Goal: Navigation & Orientation: Find specific page/section

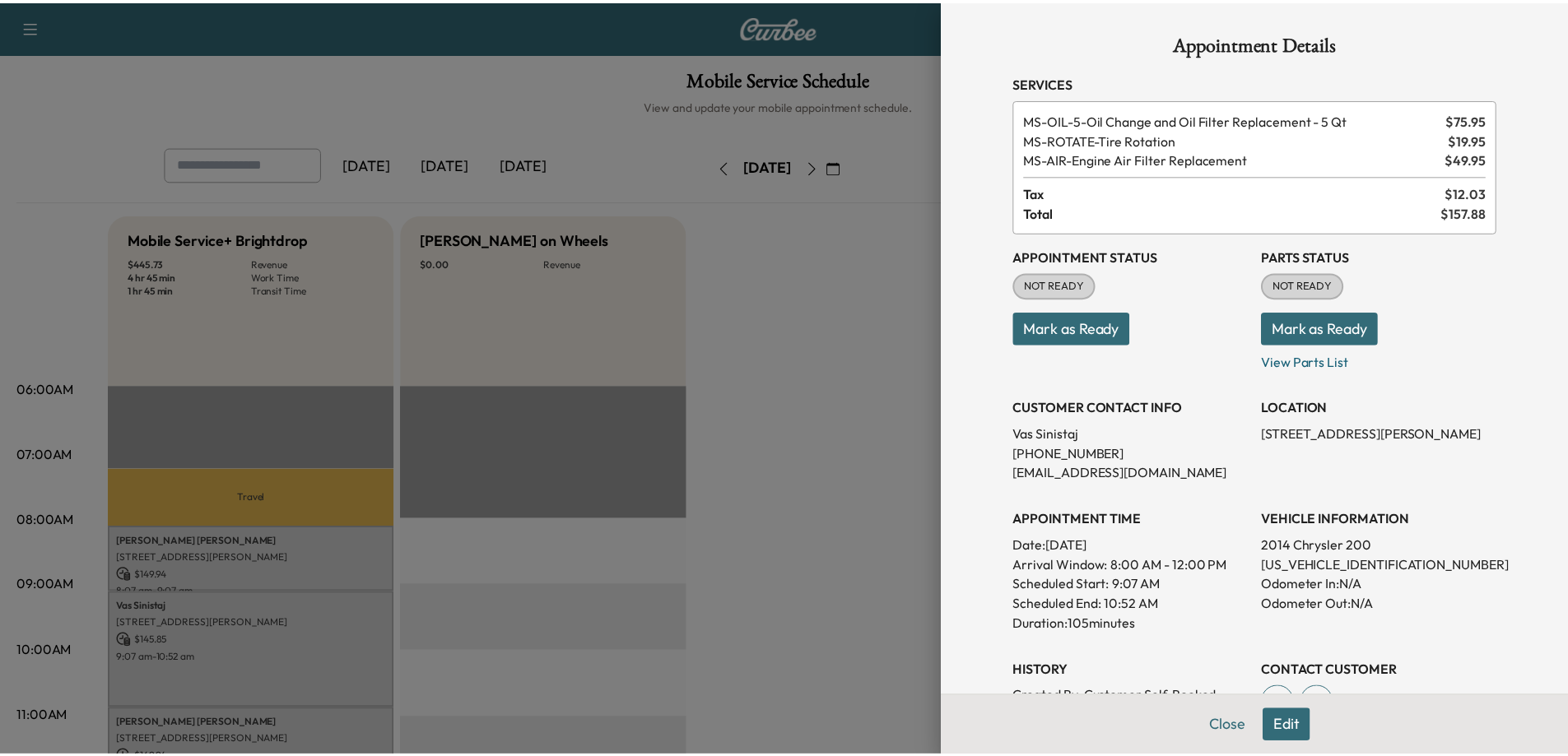
scroll to position [247, 0]
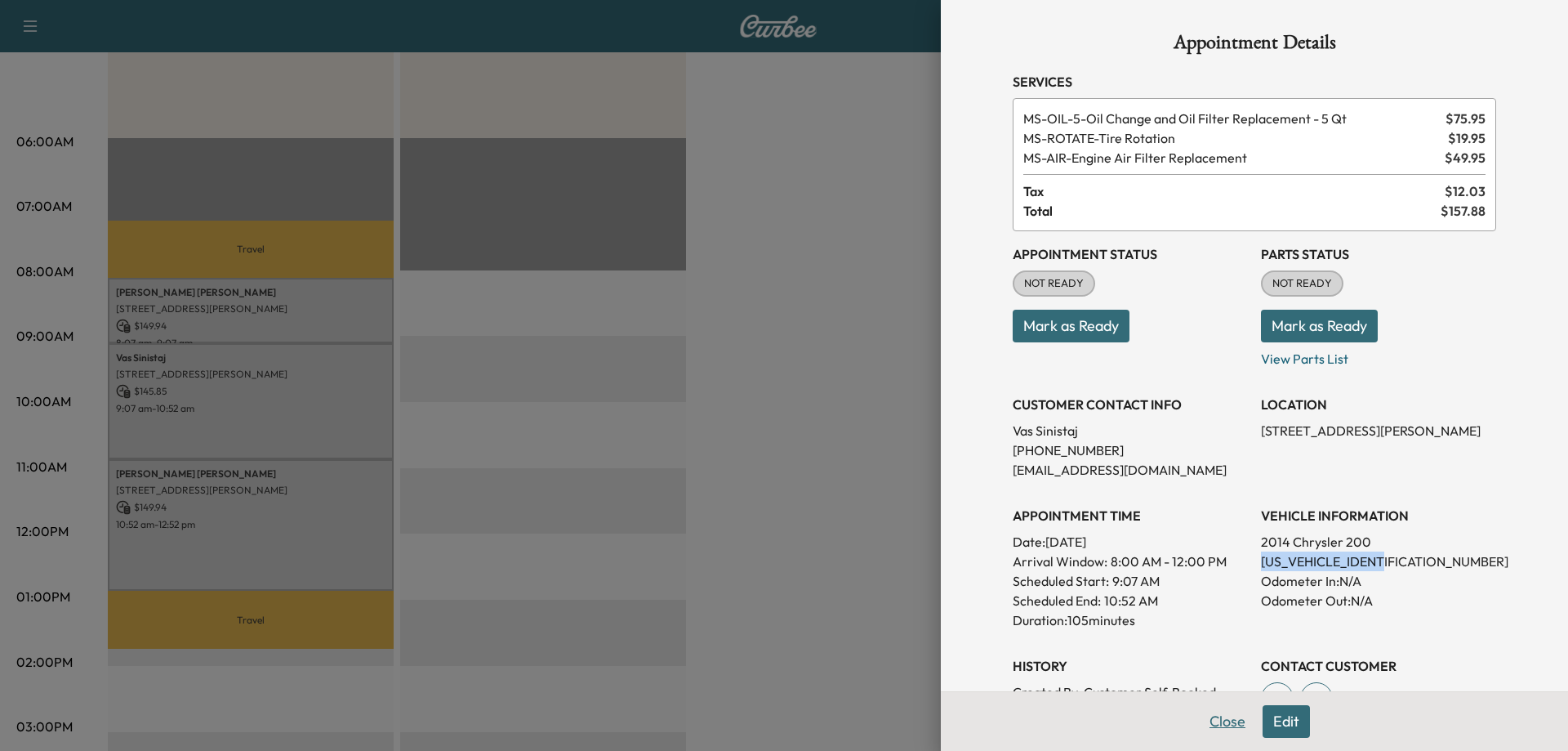
click at [1209, 722] on button "Close" at bounding box center [1228, 722] width 57 height 33
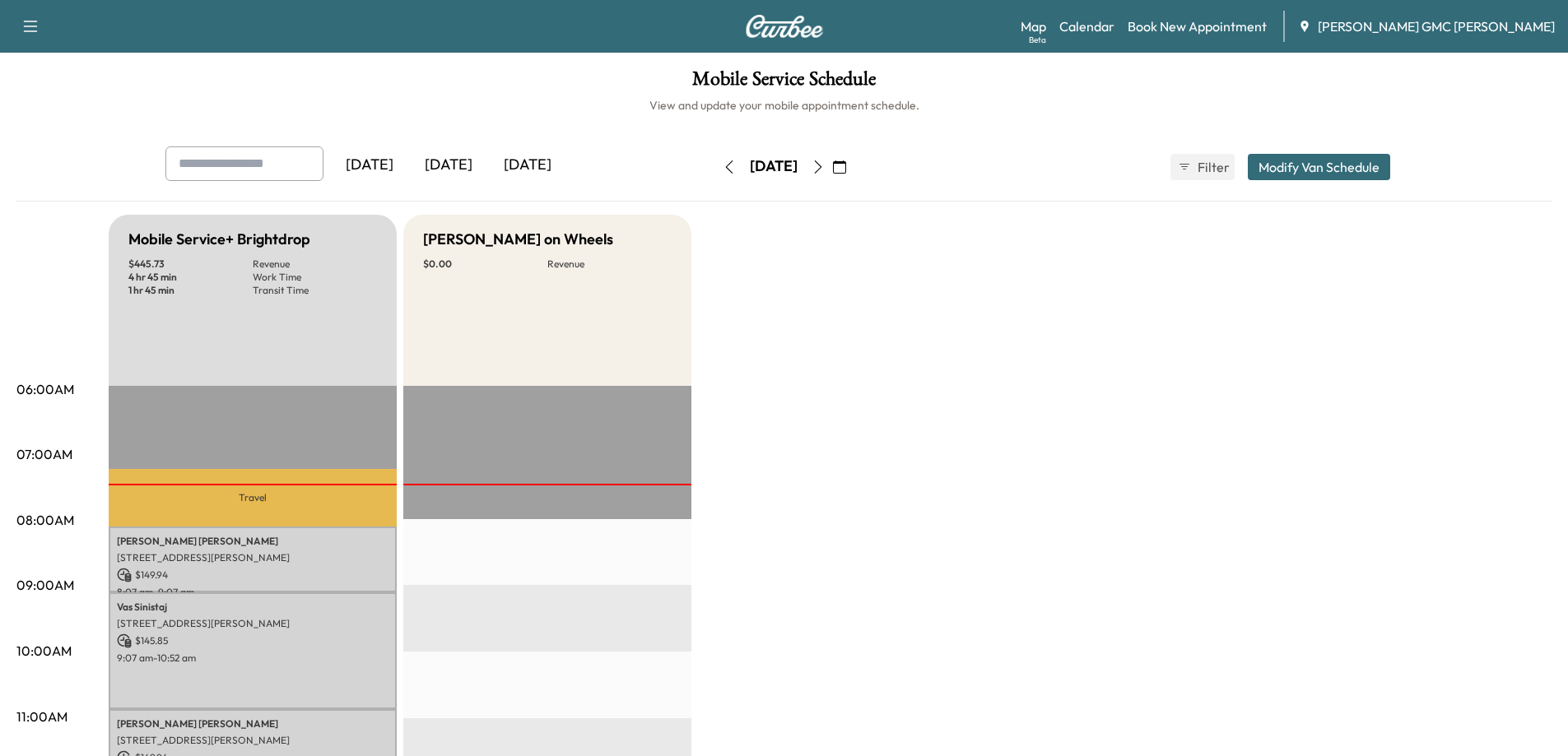
click at [832, 168] on button "button" at bounding box center [817, 167] width 28 height 27
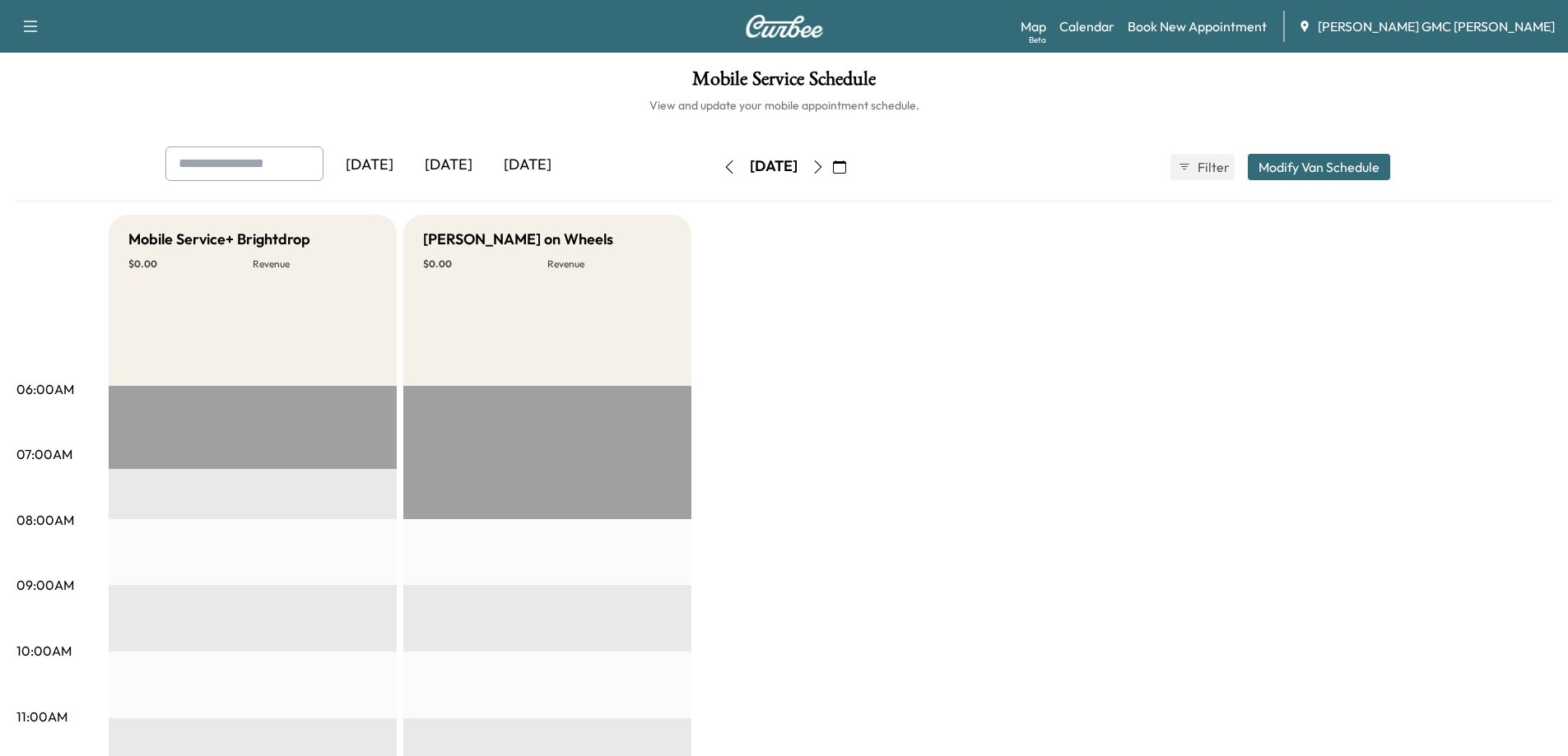
click at [821, 164] on icon "button" at bounding box center [817, 167] width 8 height 13
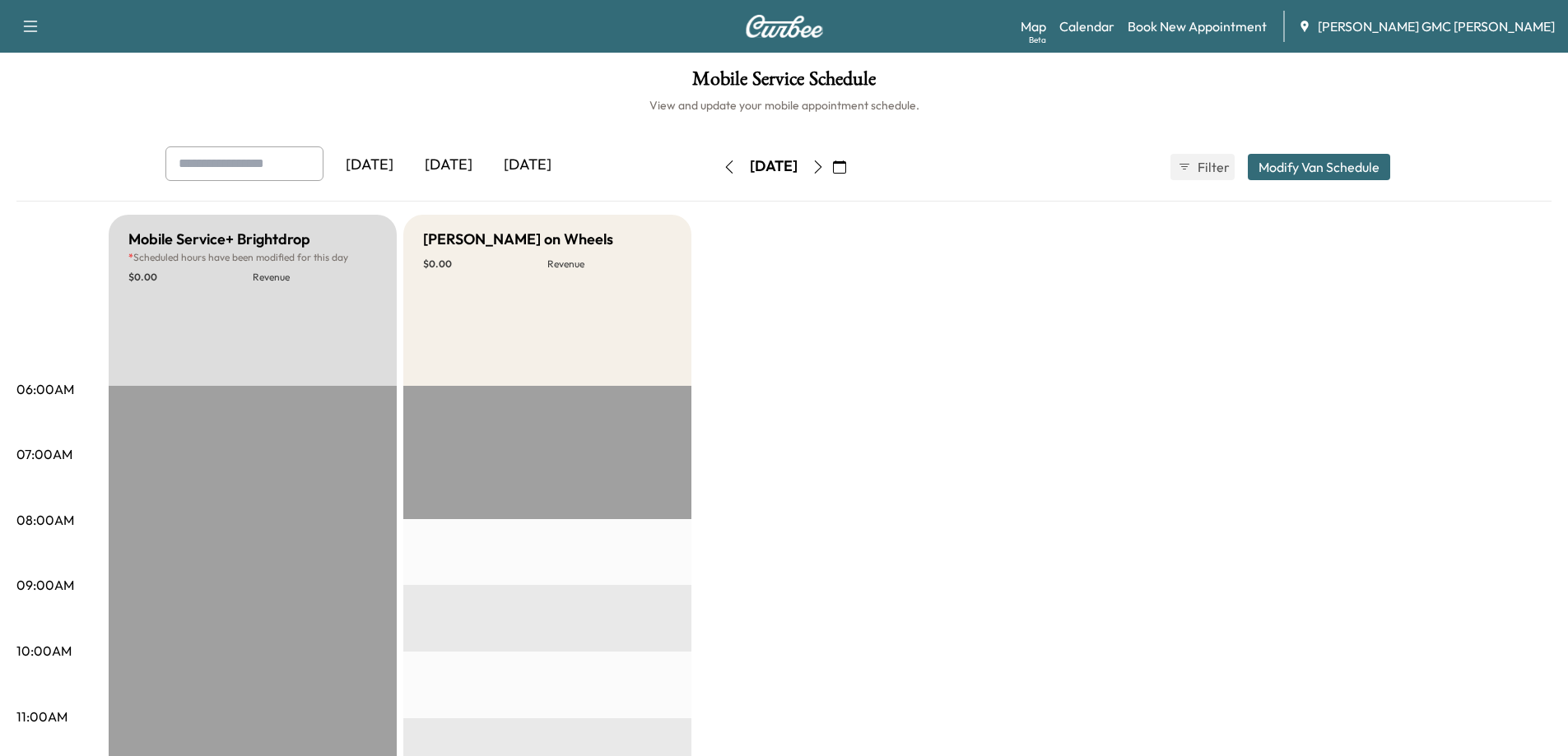
click at [824, 166] on icon "button" at bounding box center [818, 167] width 13 height 13
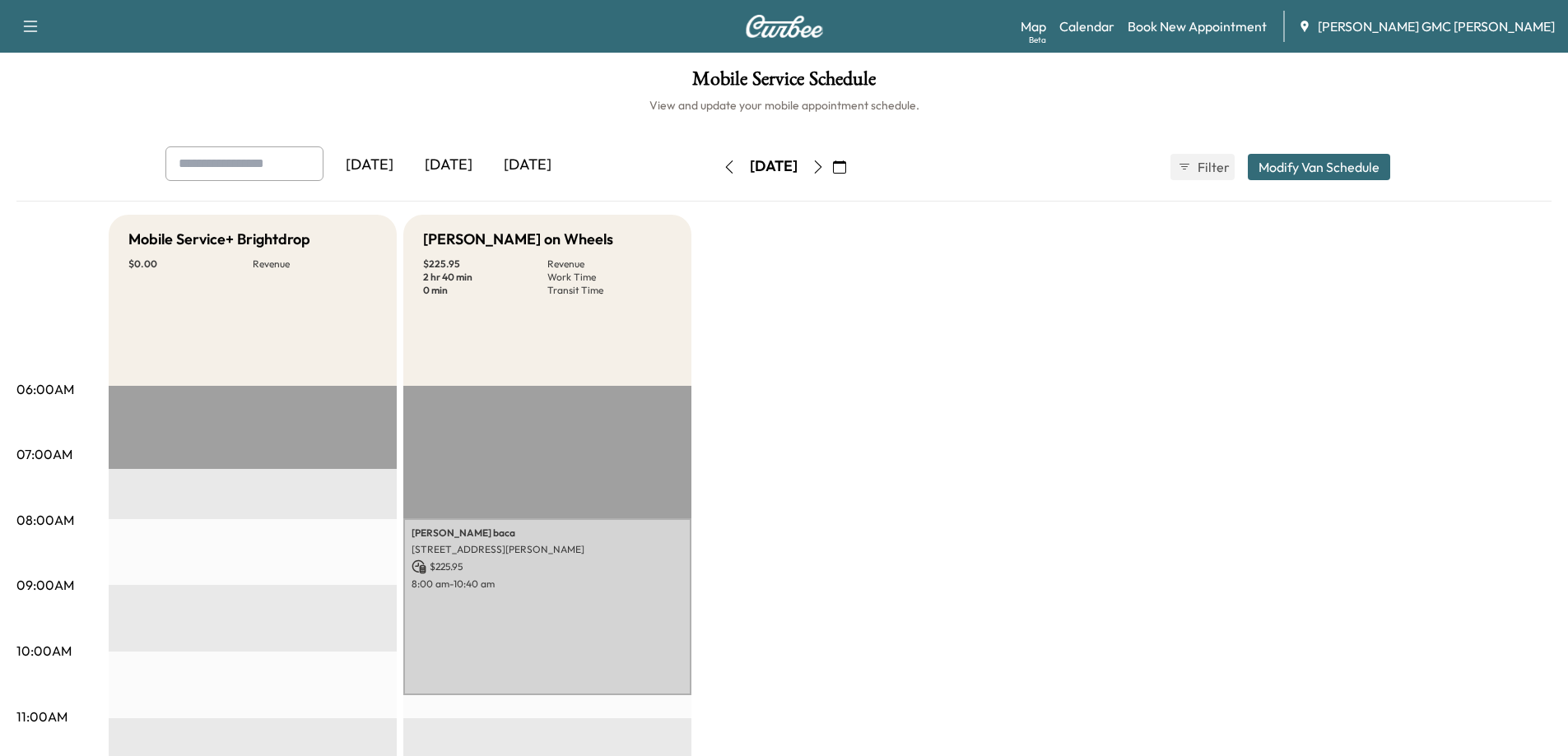
click at [722, 169] on icon "button" at bounding box center [729, 167] width 13 height 13
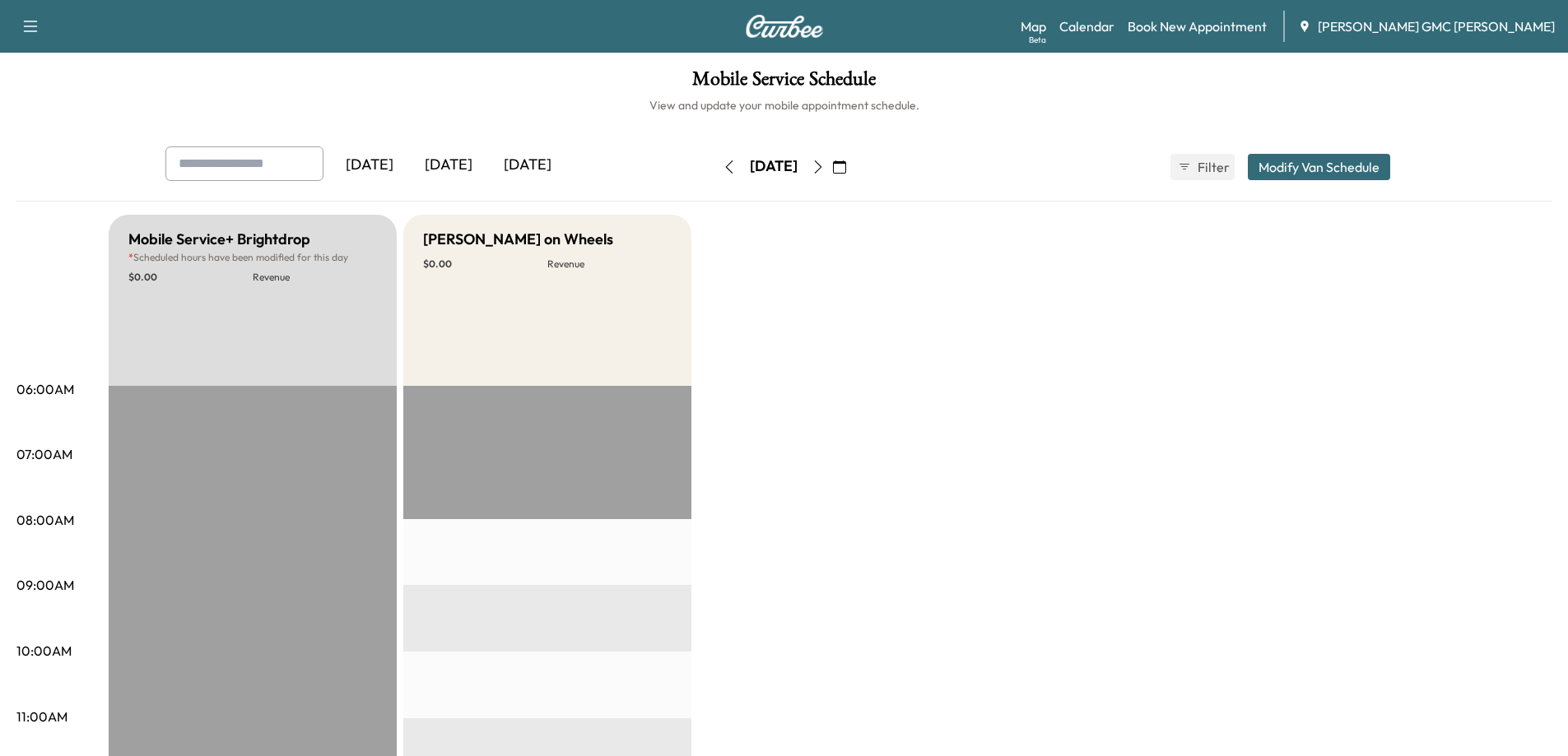
click at [722, 167] on icon "button" at bounding box center [729, 167] width 13 height 13
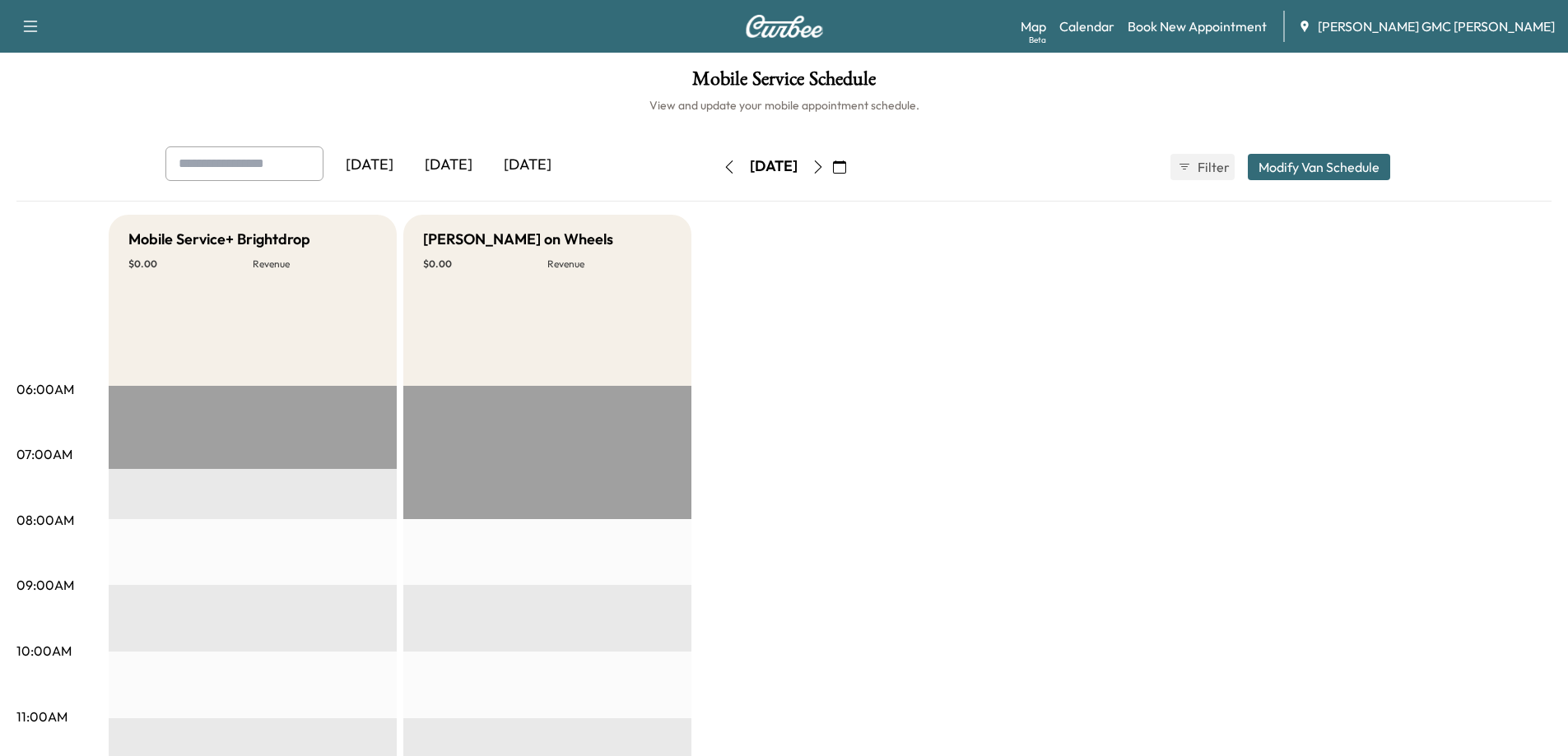
click at [722, 167] on icon "button" at bounding box center [729, 167] width 13 height 13
